Goal: Information Seeking & Learning: Learn about a topic

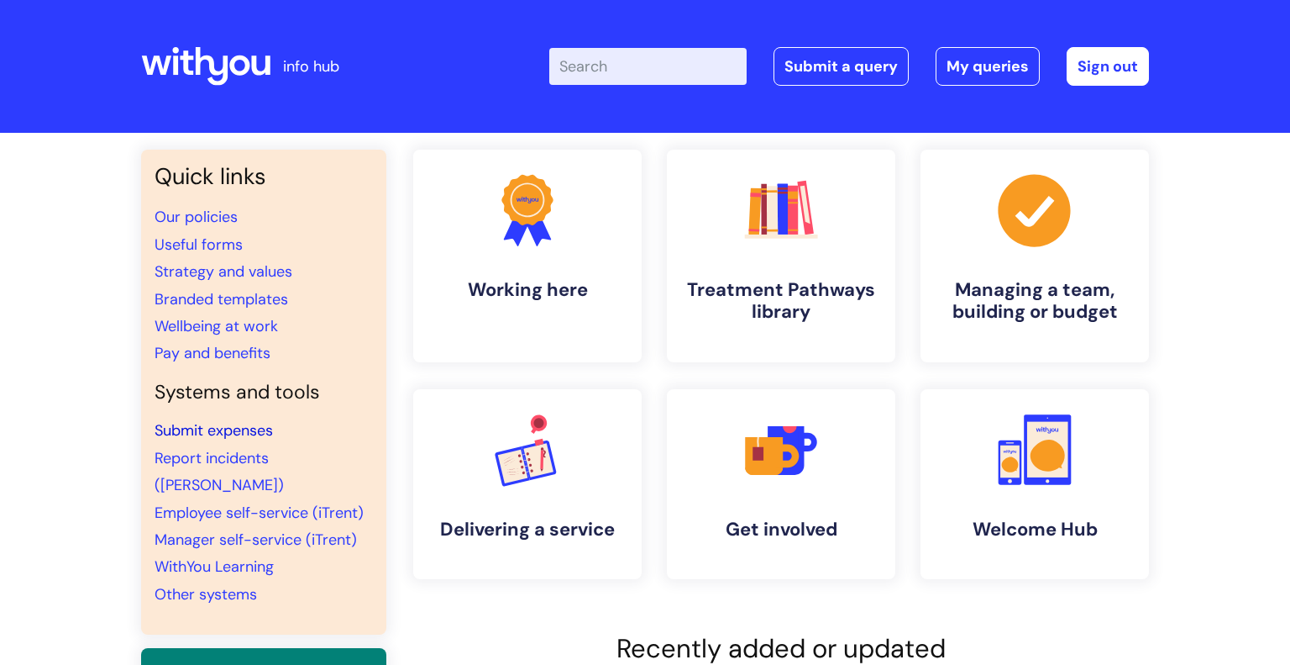
click at [239, 427] on link "Submit expenses" at bounding box center [214, 430] width 118 height 20
click at [664, 74] on input "Enter your search term here..." at bounding box center [647, 66] width 197 height 37
type input "w"
type input "expenses"
click button "Search" at bounding box center [0, 0] width 0 height 0
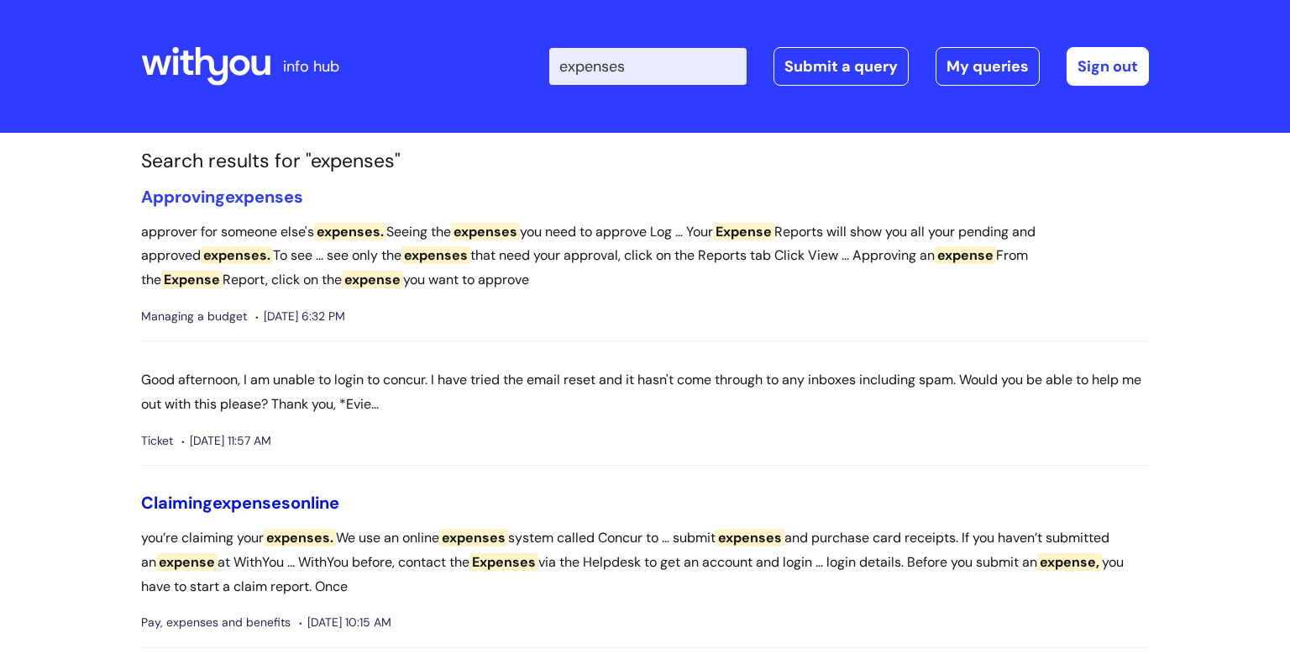
click at [265, 502] on span "expenses" at bounding box center [252, 502] width 78 height 22
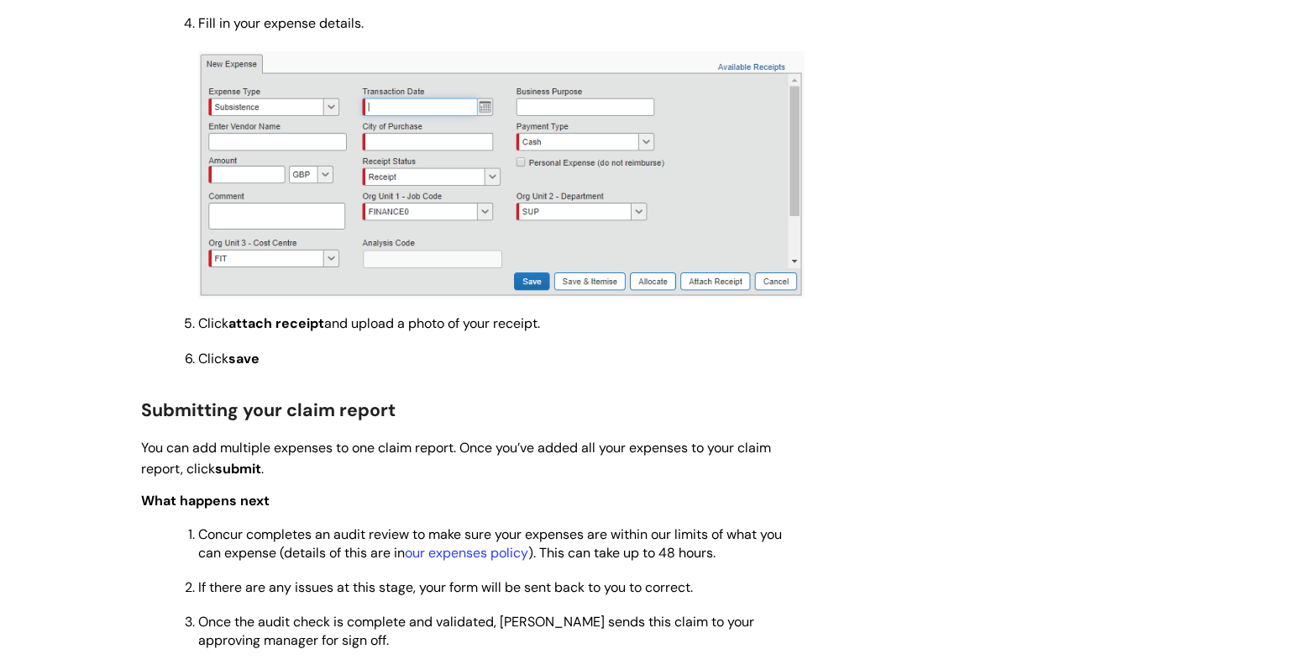
scroll to position [1436, 0]
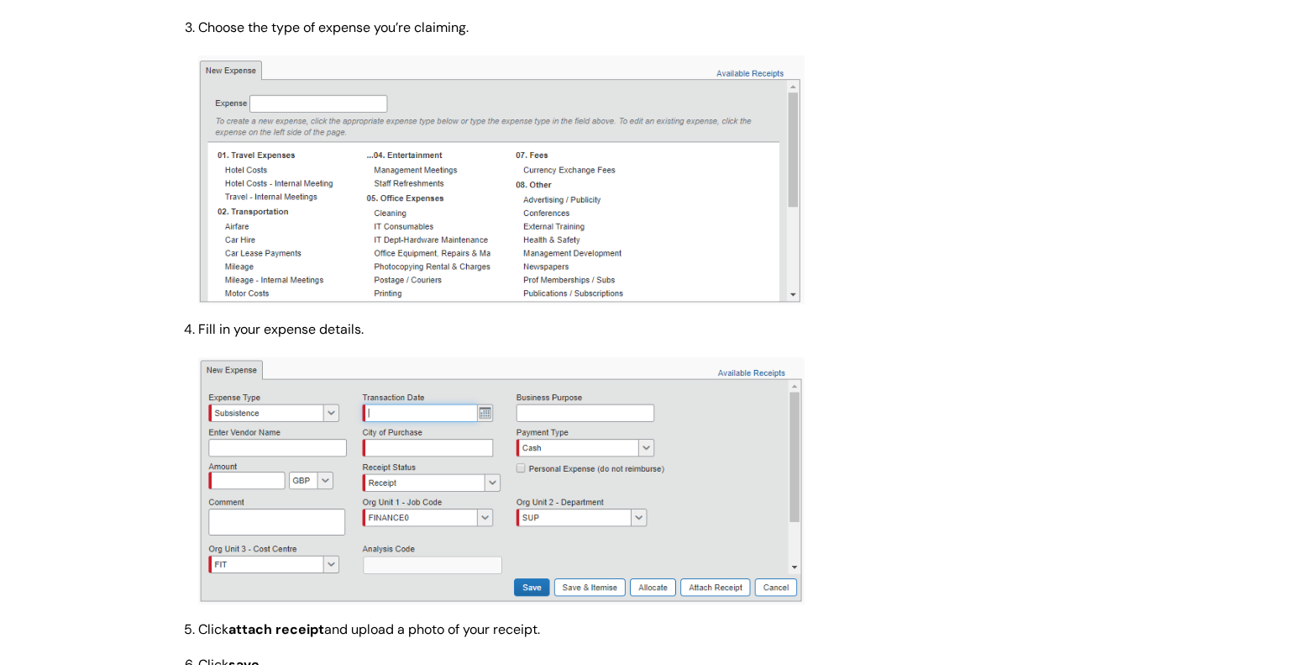
click at [755, 416] on img at bounding box center [501, 481] width 607 height 248
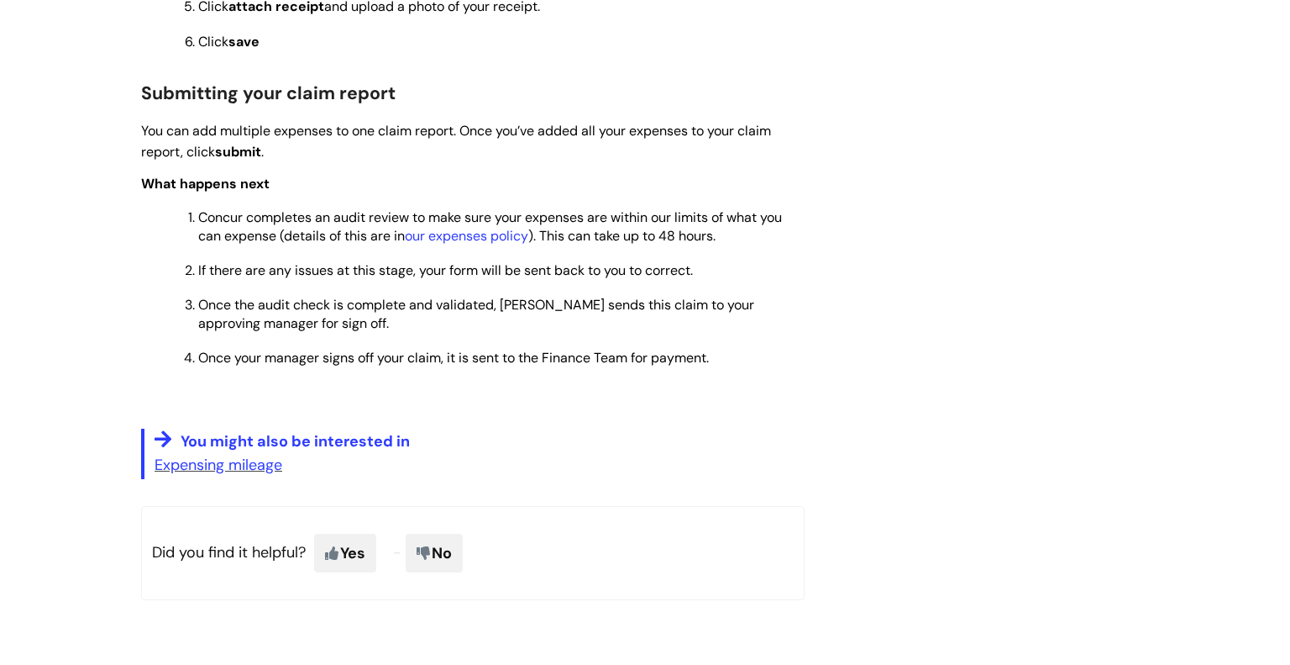
scroll to position [1748, 0]
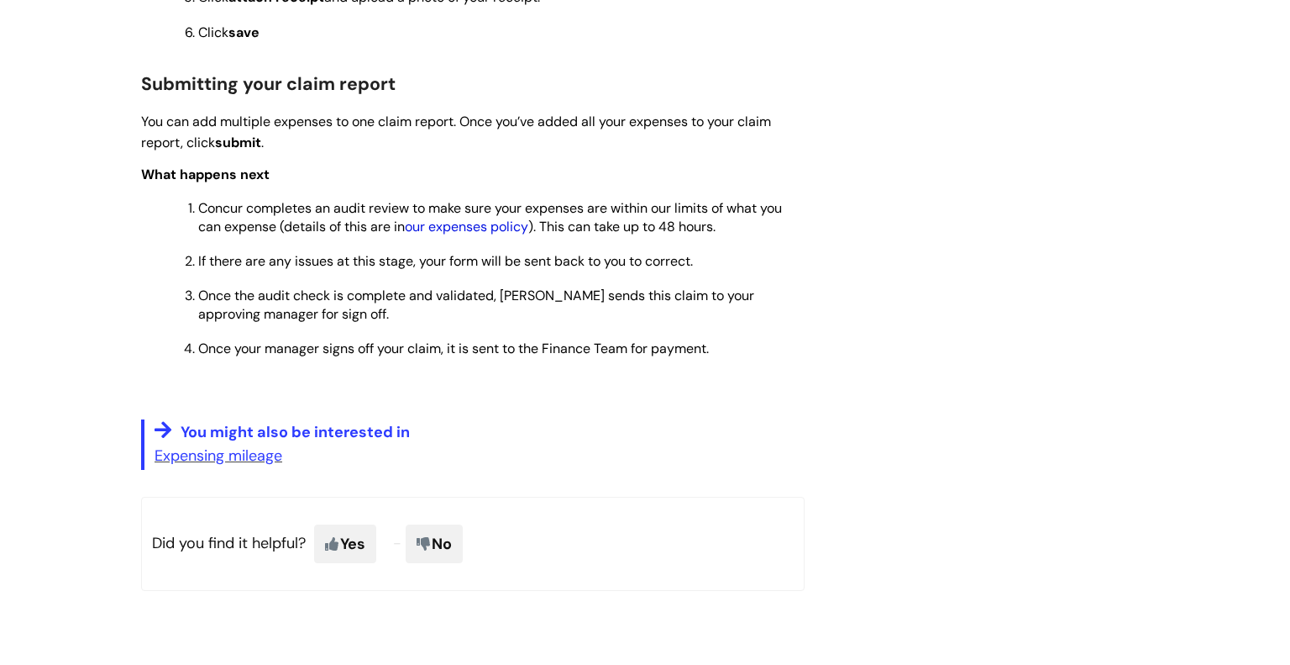
click at [486, 235] on link "our expenses policy" at bounding box center [466, 227] width 123 height 18
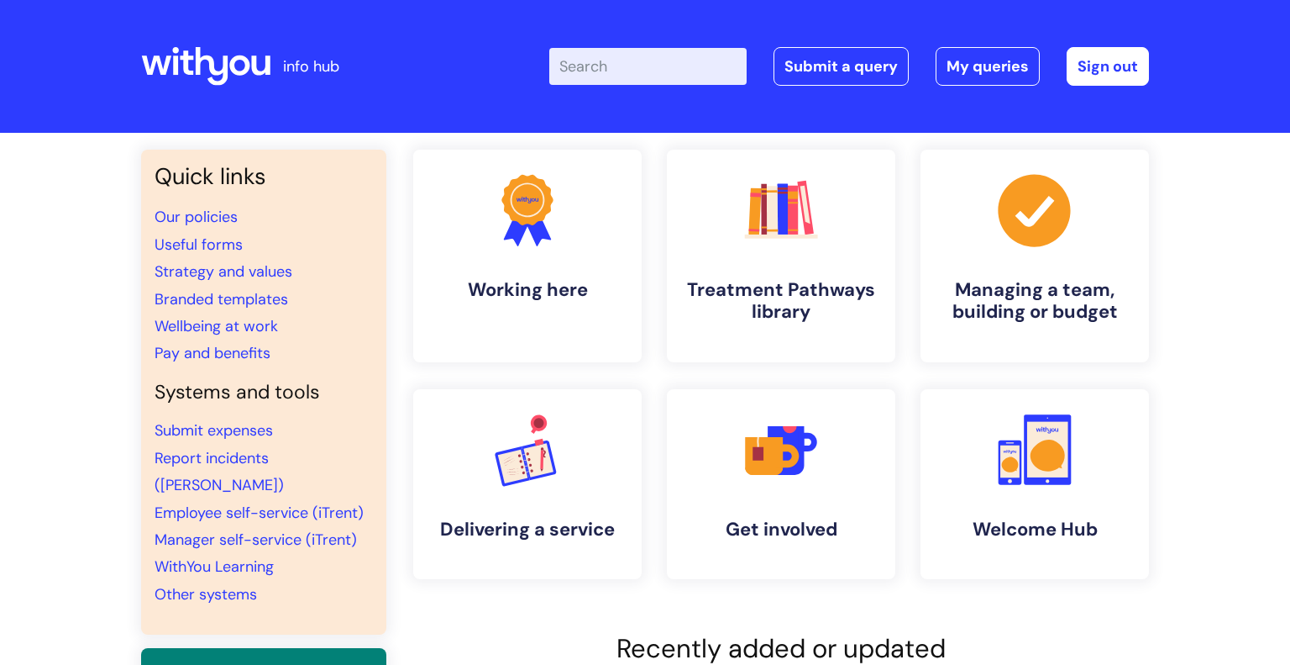
click at [640, 67] on input "Enter your search term here..." at bounding box center [647, 66] width 197 height 37
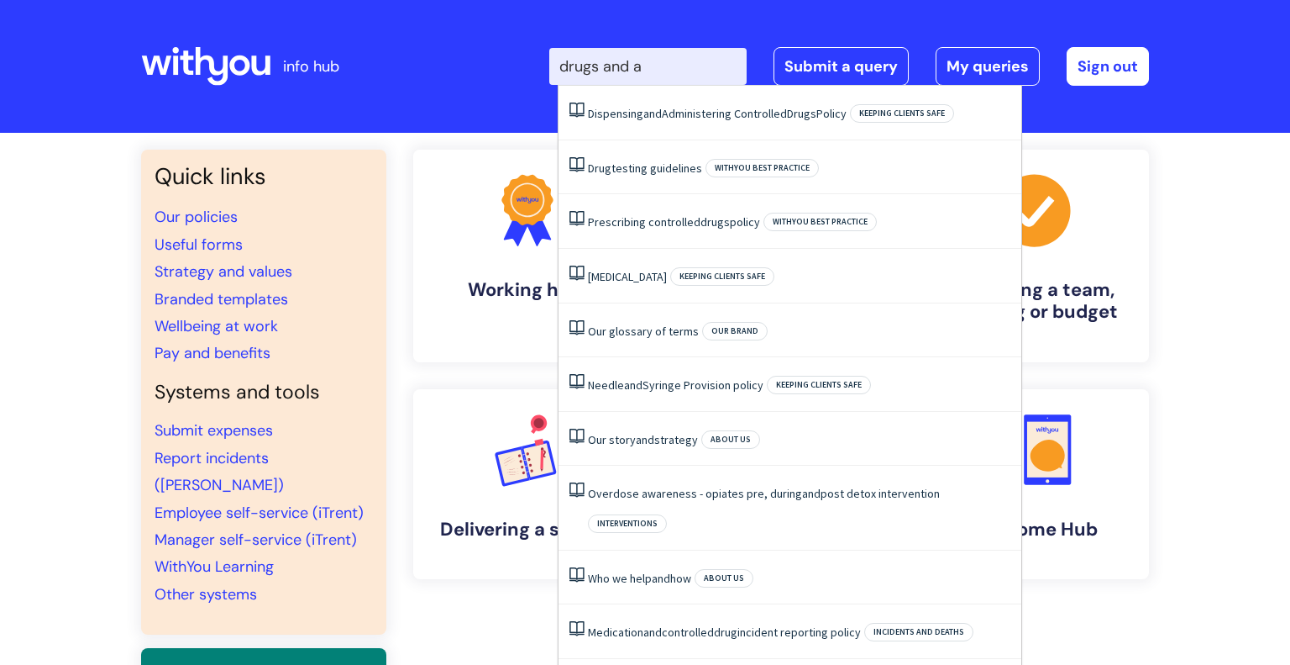
type input "drugs and a"
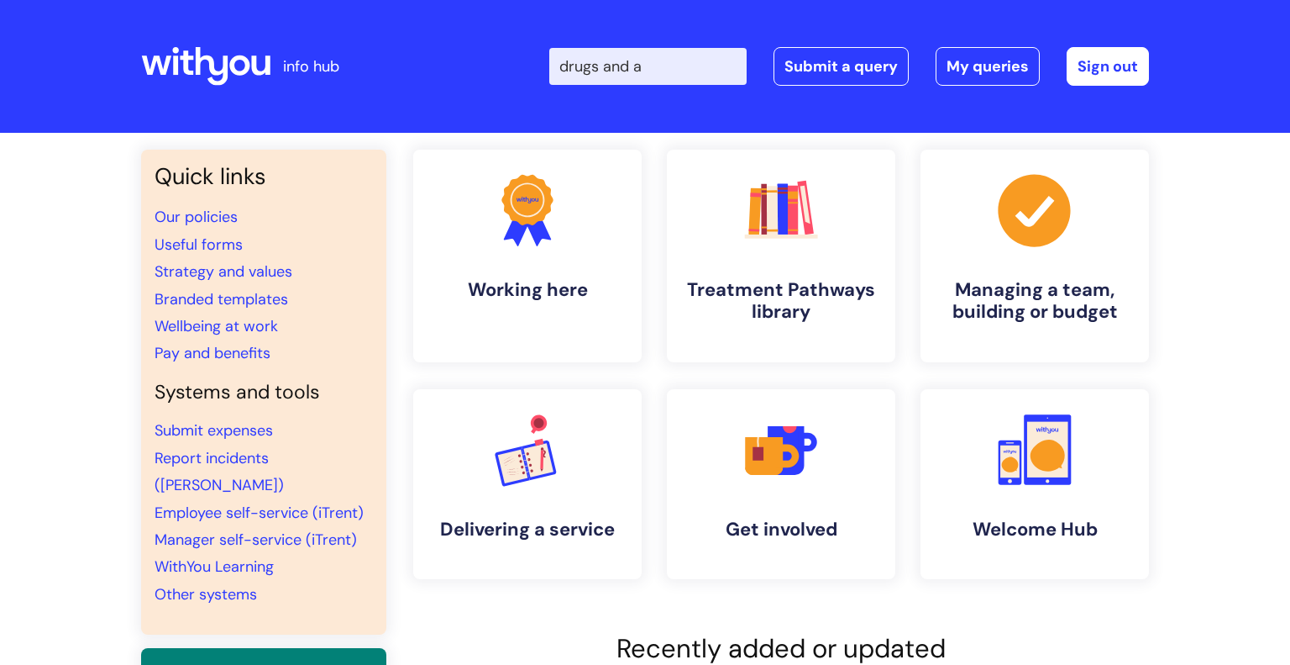
drag, startPoint x: 664, startPoint y: 53, endPoint x: 377, endPoint y: 104, distance: 291.0
click at [377, 104] on div "info hub Enter your search term here... drugs and a Search Submit a query My qu…" at bounding box center [645, 66] width 1008 height 99
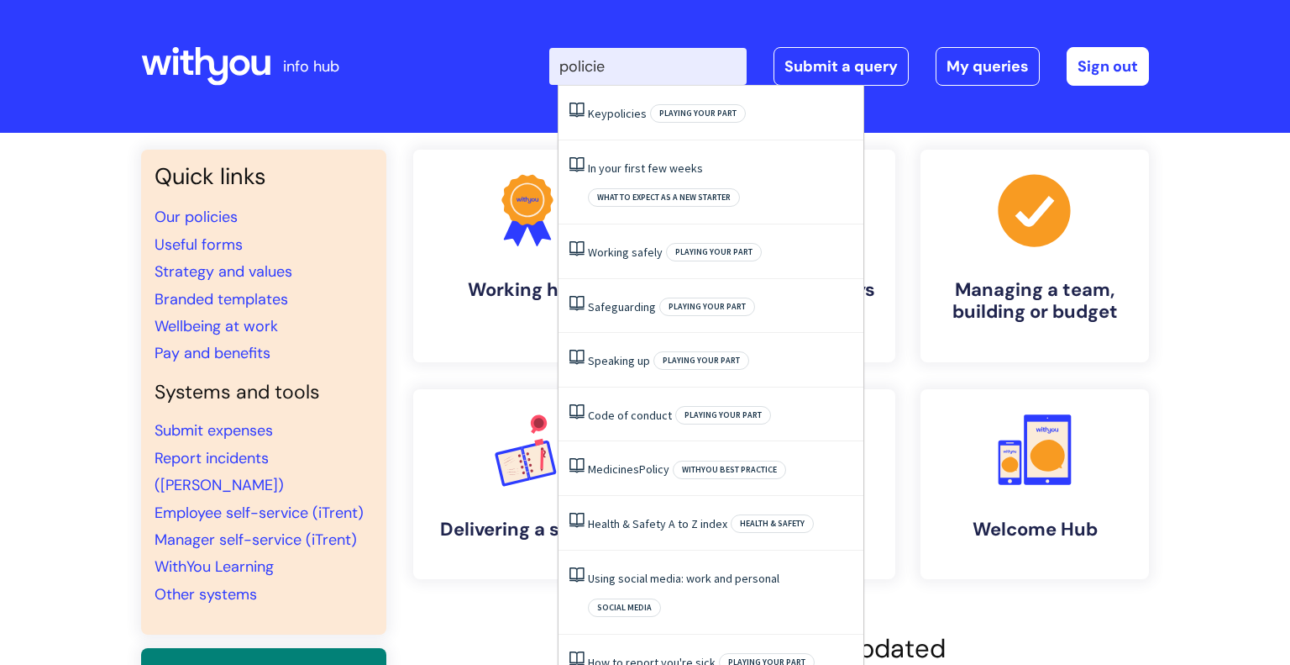
type input "policies"
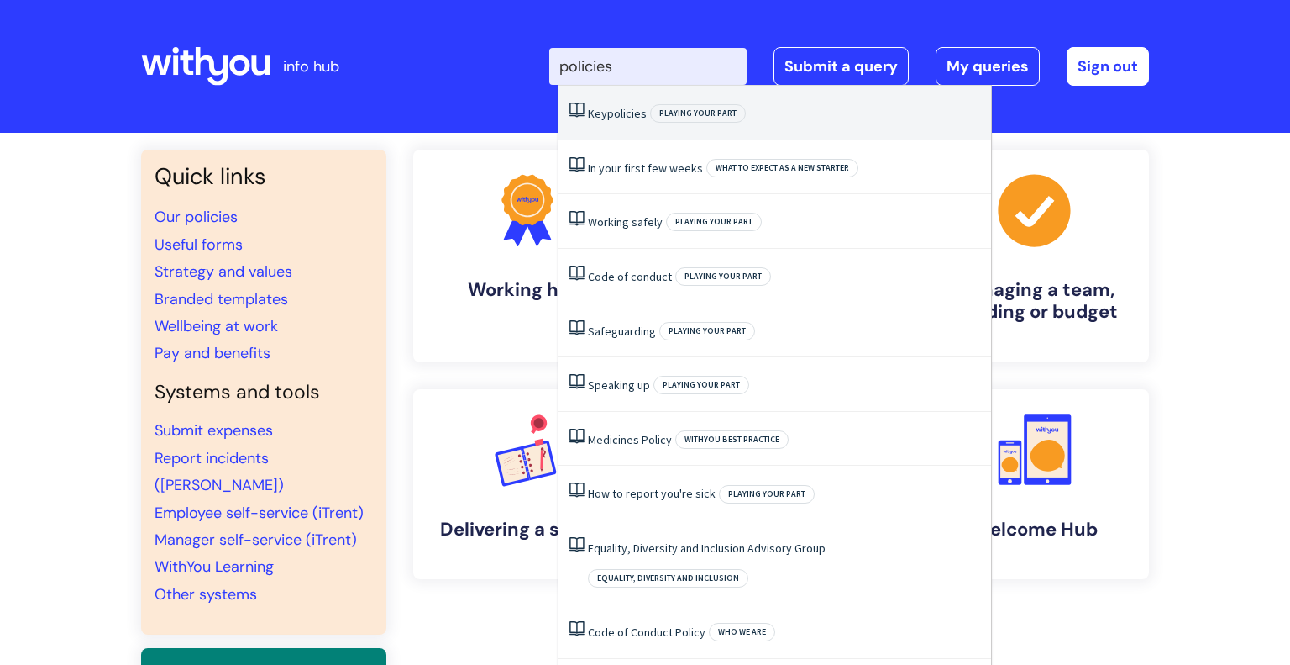
click at [606, 118] on link "Key policies" at bounding box center [617, 113] width 59 height 15
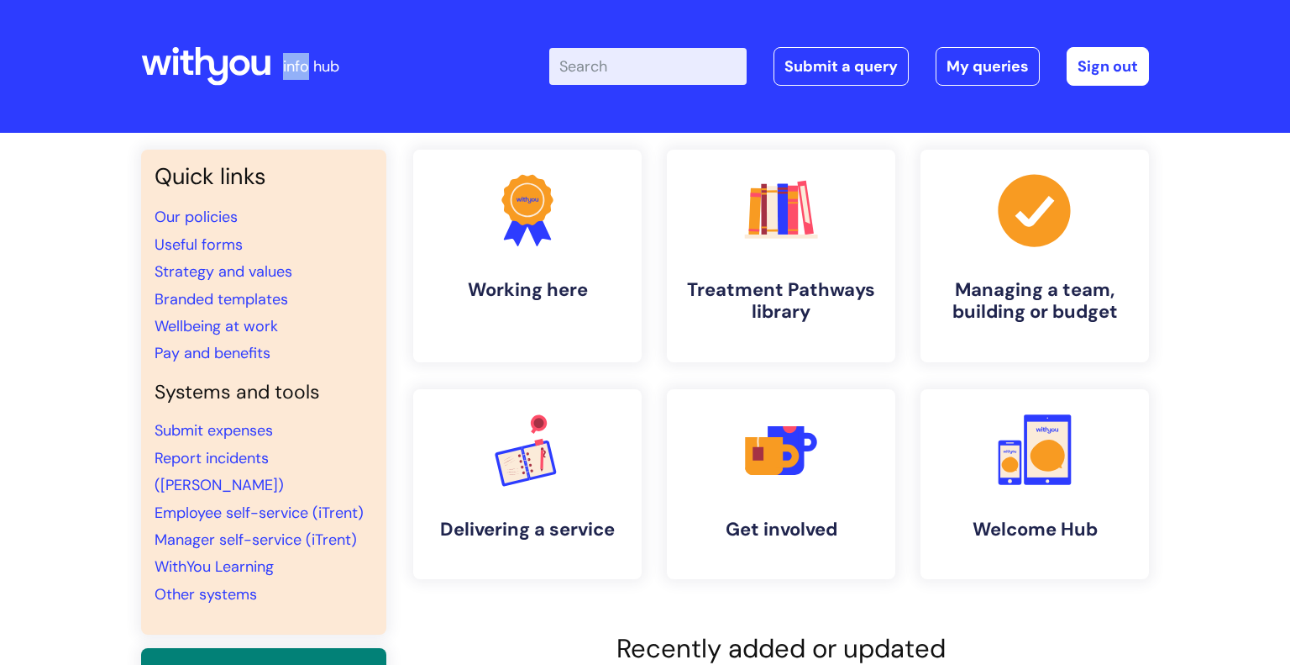
click at [606, 118] on header "info hub Enter your search term here... Search Submit a query My queries Welcom…" at bounding box center [645, 66] width 1290 height 133
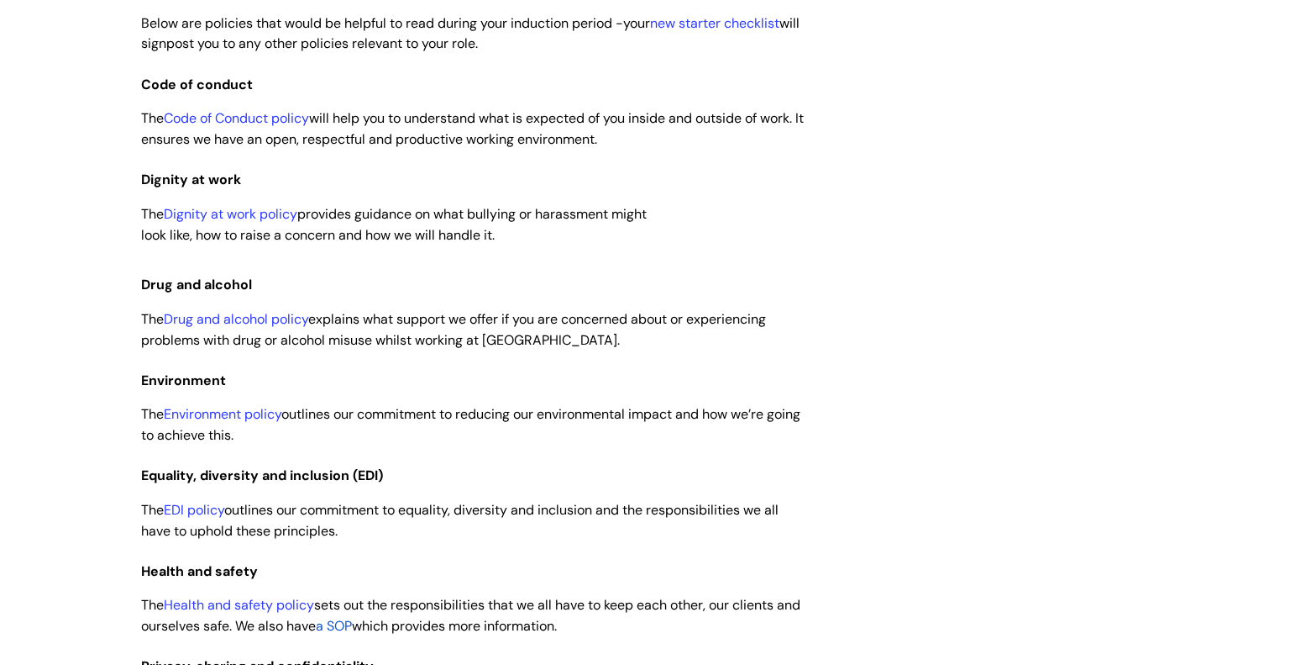
scroll to position [618, 0]
click at [236, 326] on link "Drug and alcohol policy" at bounding box center [236, 317] width 144 height 18
